Goal: Navigation & Orientation: Find specific page/section

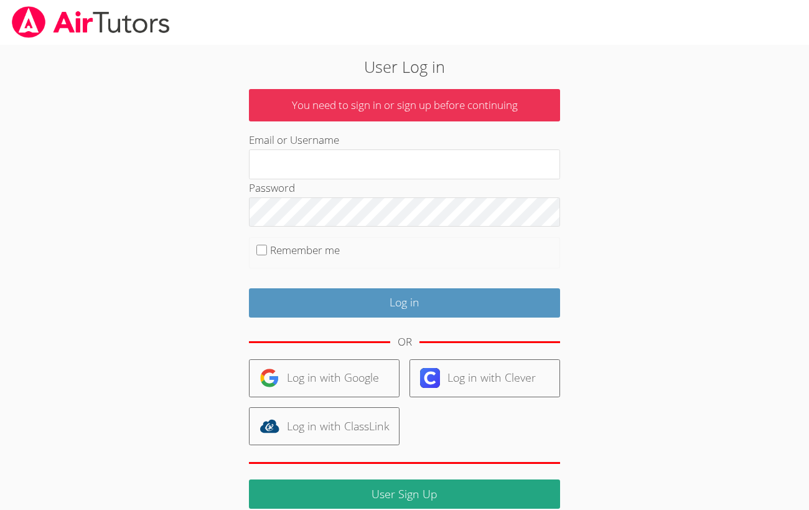
type input "[EMAIL_ADDRESS][DOMAIN_NAME]"
click at [264, 252] on input "Remember me" at bounding box center [261, 250] width 11 height 11
checkbox input "true"
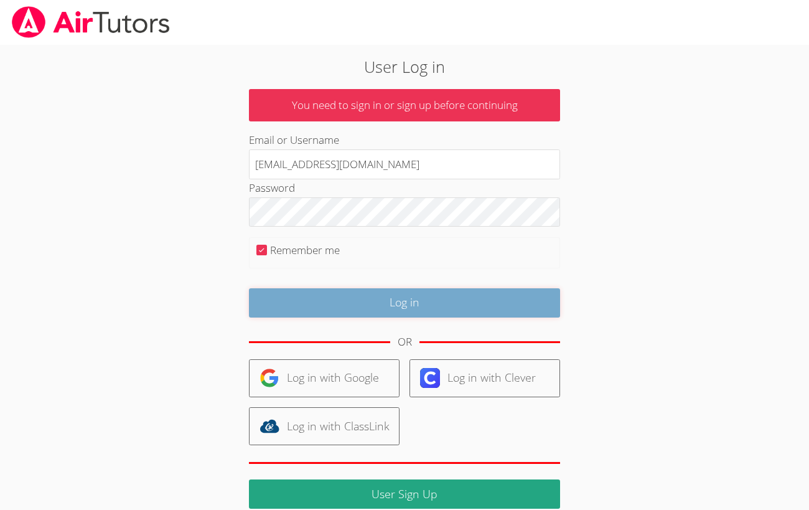
click at [284, 311] on input "Log in" at bounding box center [404, 302] width 311 height 29
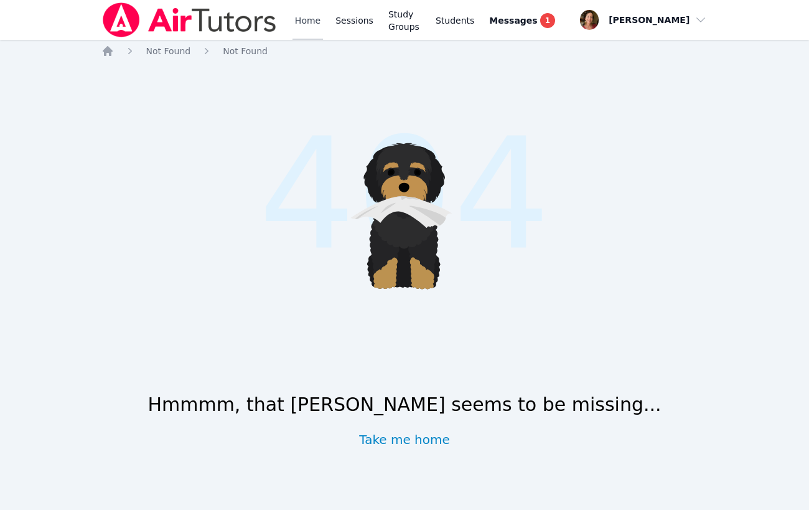
click at [309, 28] on link "Home" at bounding box center [308, 20] width 30 height 40
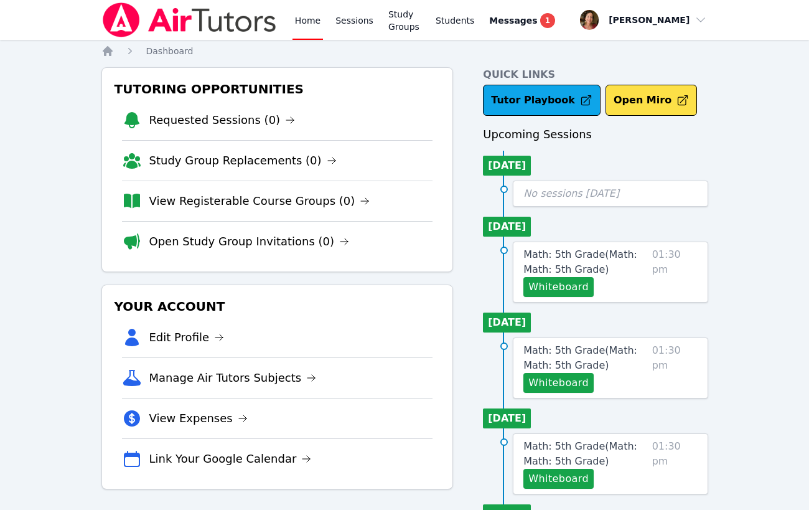
click at [307, 24] on link "Home" at bounding box center [308, 20] width 30 height 40
click at [187, 22] on img at bounding box center [189, 19] width 176 height 35
click at [101, 49] on icon "Breadcrumb" at bounding box center [107, 51] width 12 height 12
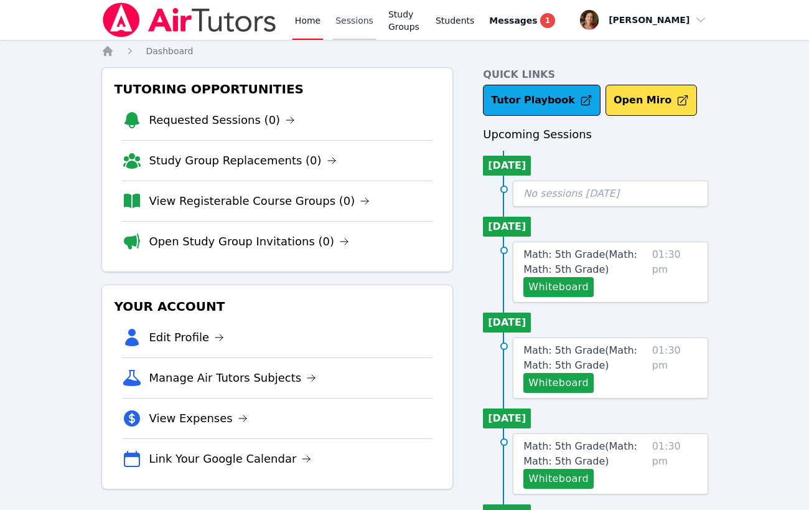
click at [348, 26] on link "Sessions" at bounding box center [354, 20] width 43 height 40
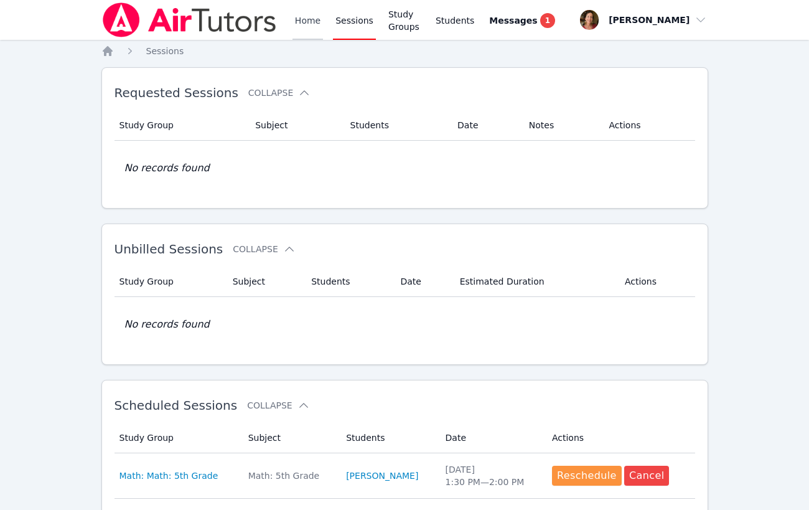
click at [312, 25] on link "Home" at bounding box center [308, 20] width 30 height 40
